Goal: Task Accomplishment & Management: Complete application form

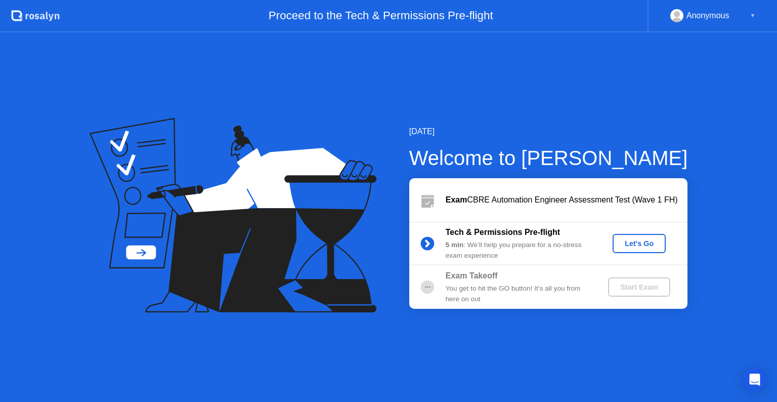
click at [648, 244] on div "Let's Go" at bounding box center [639, 243] width 45 height 8
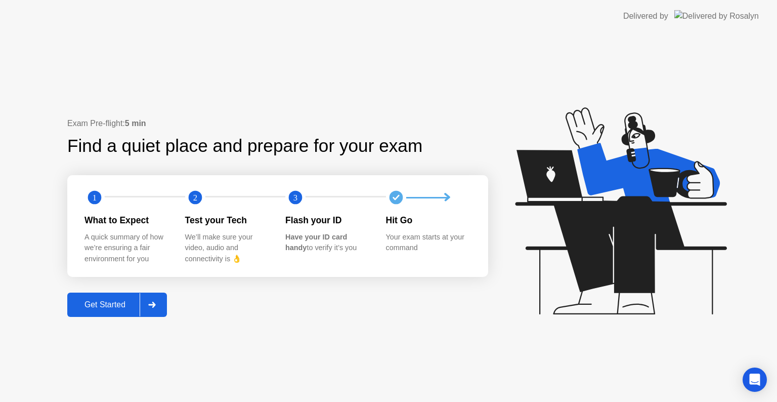
click at [116, 309] on div "Get Started" at bounding box center [104, 304] width 69 height 9
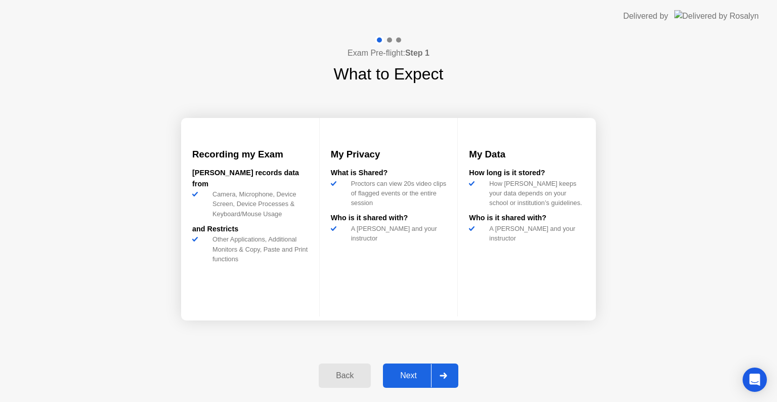
click at [441, 375] on icon at bounding box center [443, 376] width 7 height 6
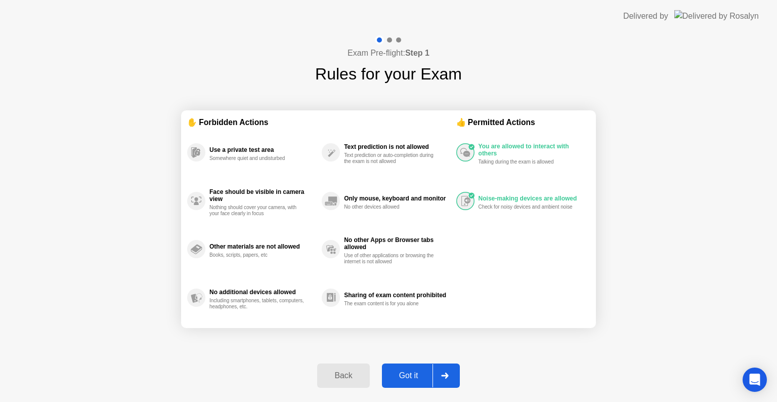
click at [419, 375] on div "Got it" at bounding box center [409, 375] width 48 height 9
select select "**********"
select select "*******"
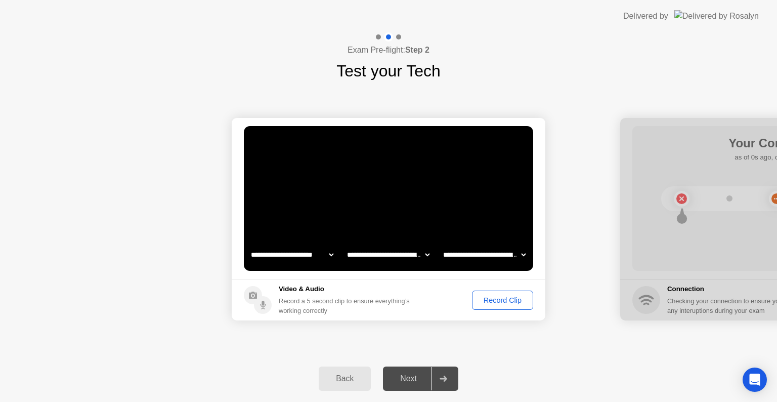
click at [407, 375] on div "Next" at bounding box center [408, 378] width 45 height 9
click at [502, 301] on div "Record Clip" at bounding box center [503, 300] width 54 height 8
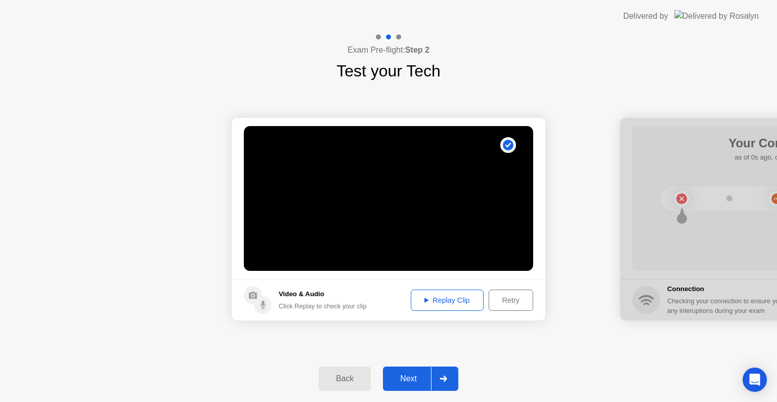
click at [444, 377] on icon at bounding box center [444, 379] width 8 height 6
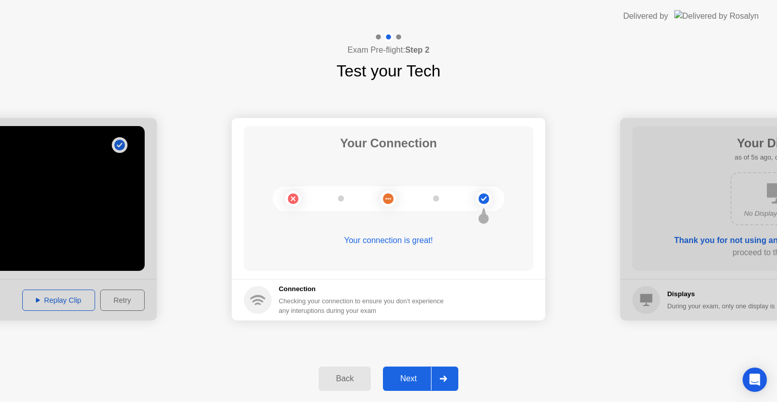
click at [445, 373] on div at bounding box center [443, 378] width 24 height 23
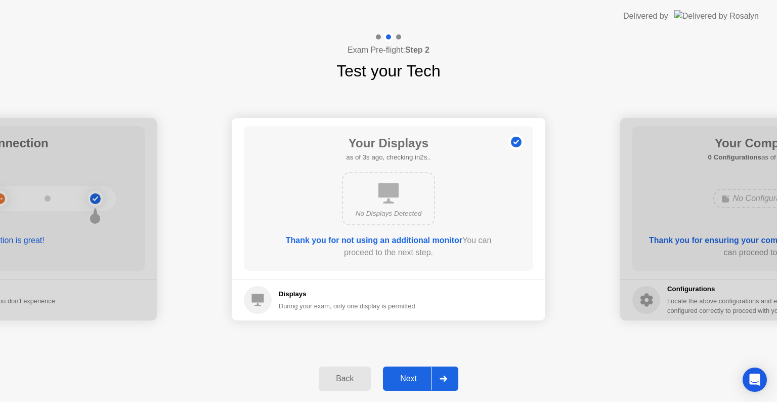
click at [449, 377] on div at bounding box center [443, 378] width 24 height 23
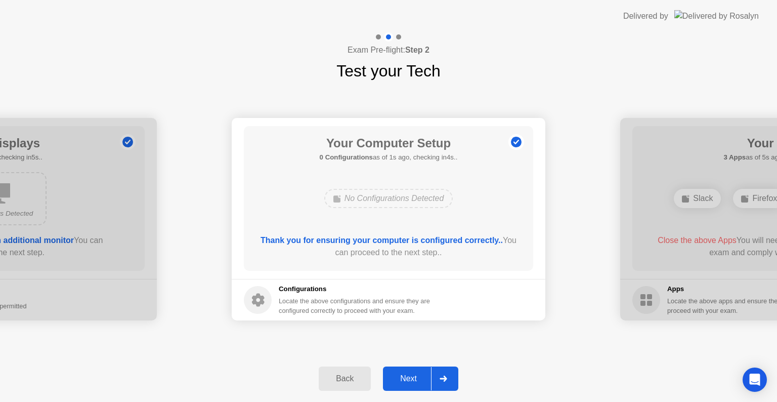
click at [449, 377] on div at bounding box center [443, 378] width 24 height 23
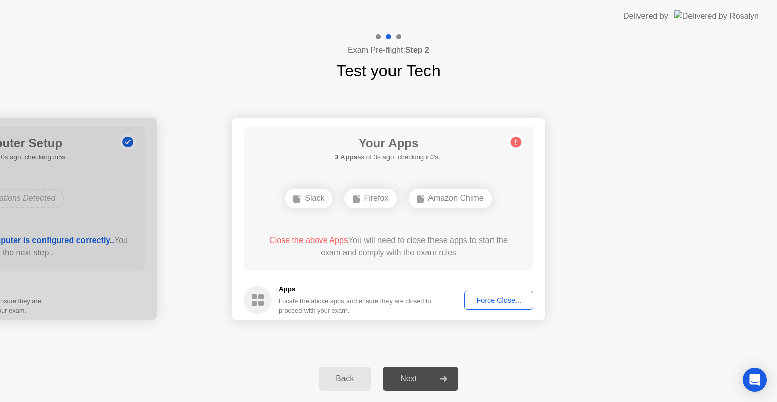
click at [490, 302] on div "Force Close..." at bounding box center [499, 300] width 62 height 8
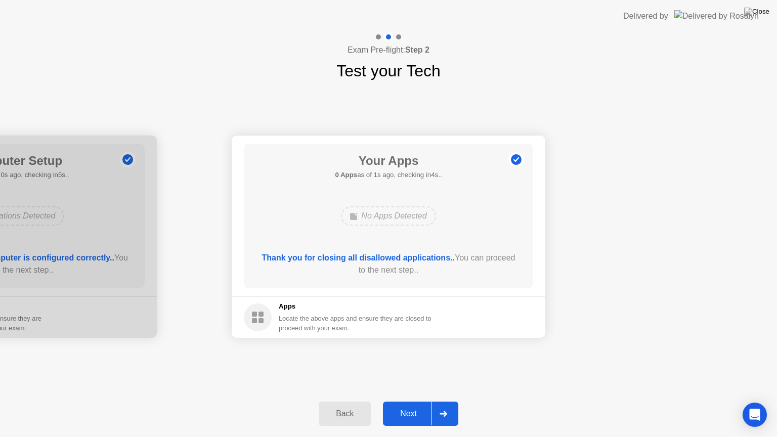
click at [452, 401] on div at bounding box center [443, 413] width 24 height 23
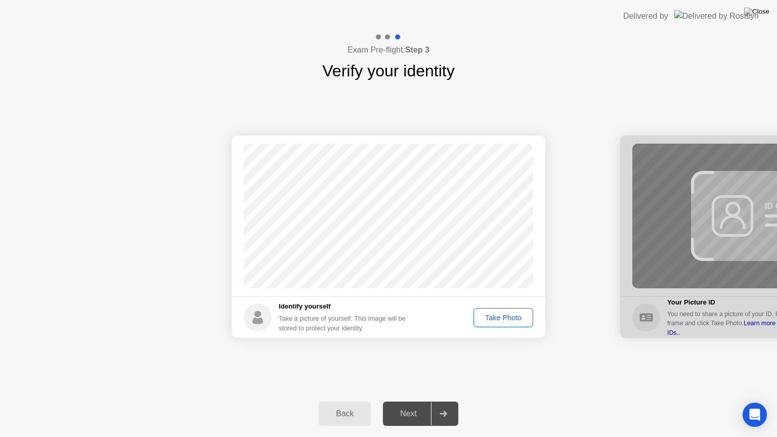
click at [496, 320] on div "Take Photo" at bounding box center [503, 318] width 53 height 8
click at [452, 401] on div at bounding box center [443, 413] width 24 height 23
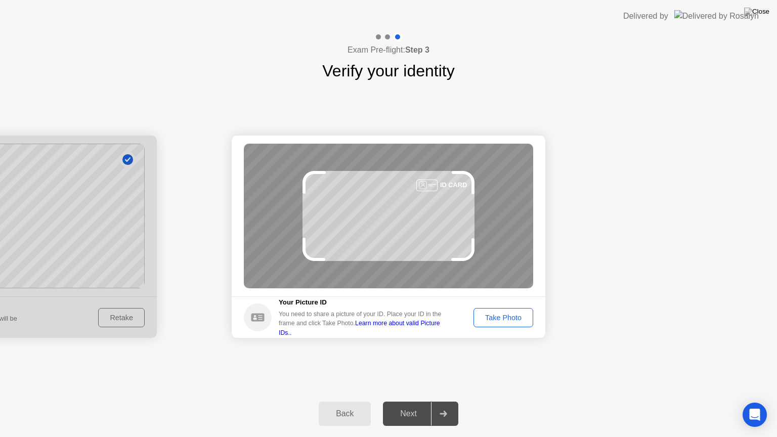
click at [516, 326] on button "Take Photo" at bounding box center [504, 317] width 60 height 19
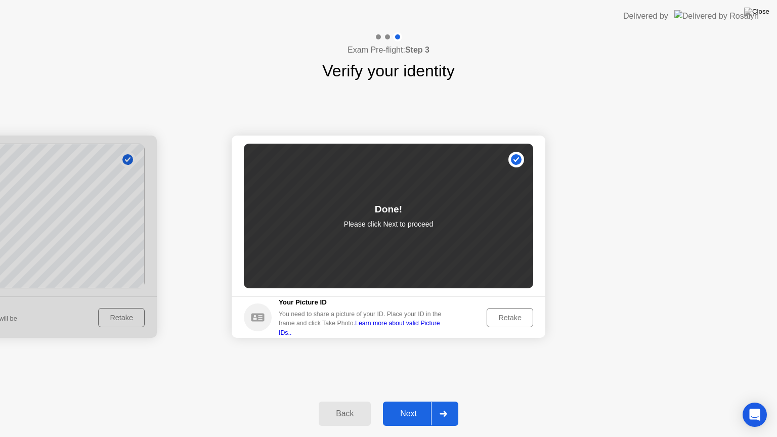
click at [452, 401] on div at bounding box center [443, 413] width 24 height 23
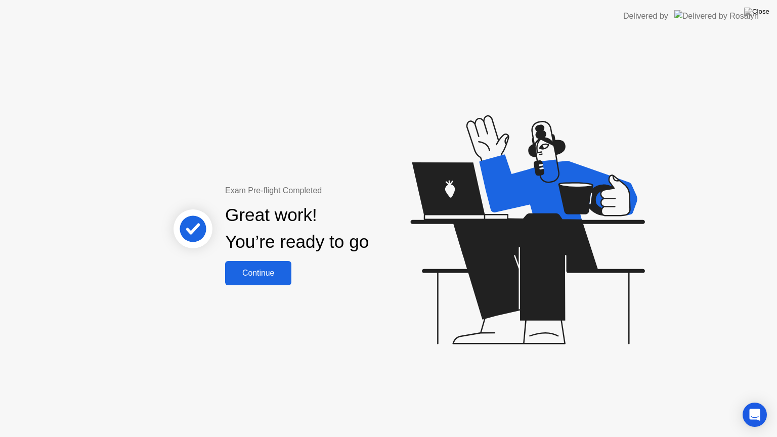
click at [278, 278] on div "Continue" at bounding box center [258, 273] width 60 height 9
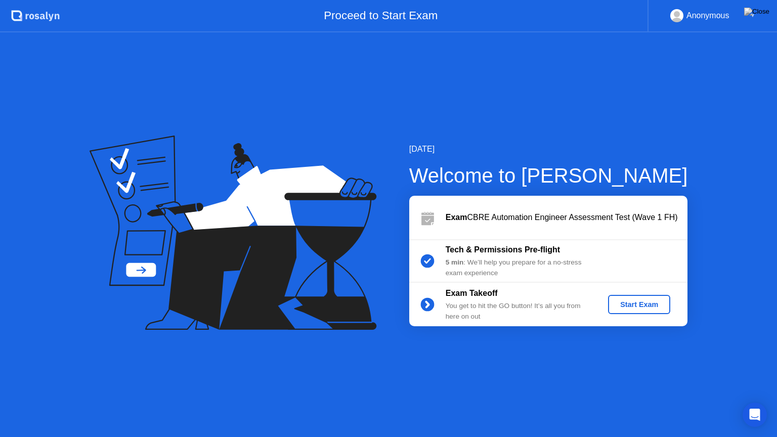
click at [644, 307] on div "Start Exam" at bounding box center [639, 305] width 54 height 8
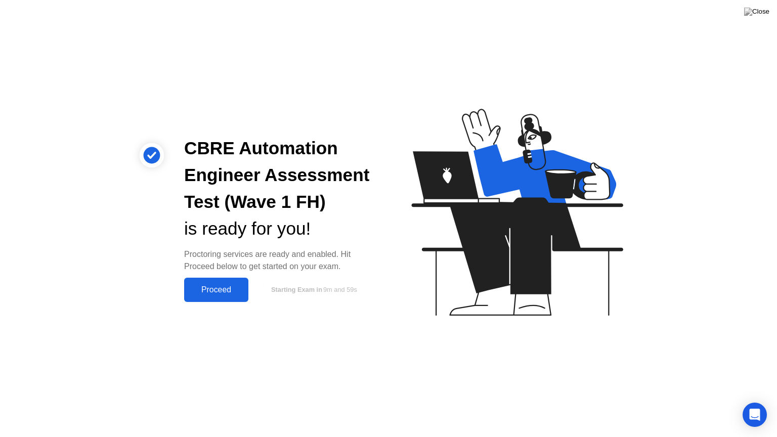
click at [231, 290] on div "Proceed" at bounding box center [216, 289] width 58 height 9
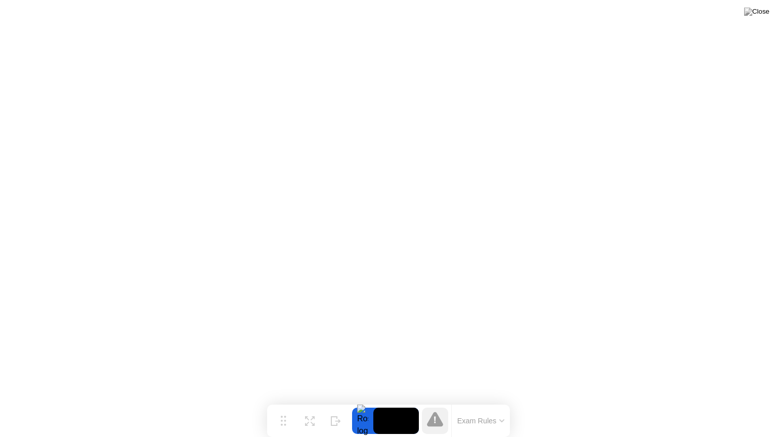
click at [506, 401] on button "Exam Rules" at bounding box center [482, 421] width 54 height 9
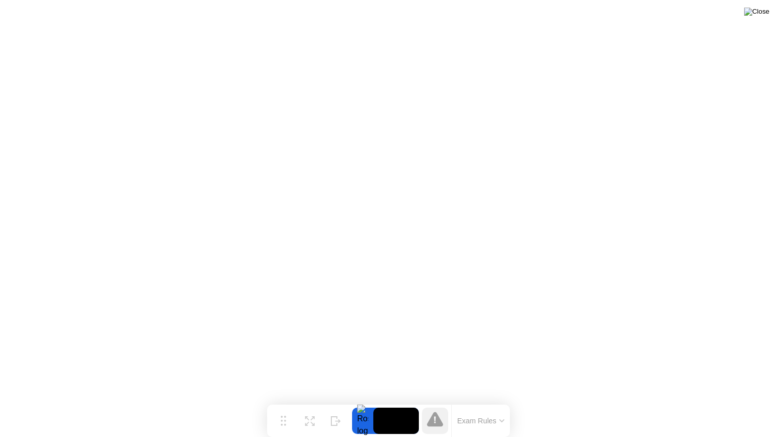
click at [765, 10] on img at bounding box center [757, 12] width 25 height 8
